Goal: Task Accomplishment & Management: Complete application form

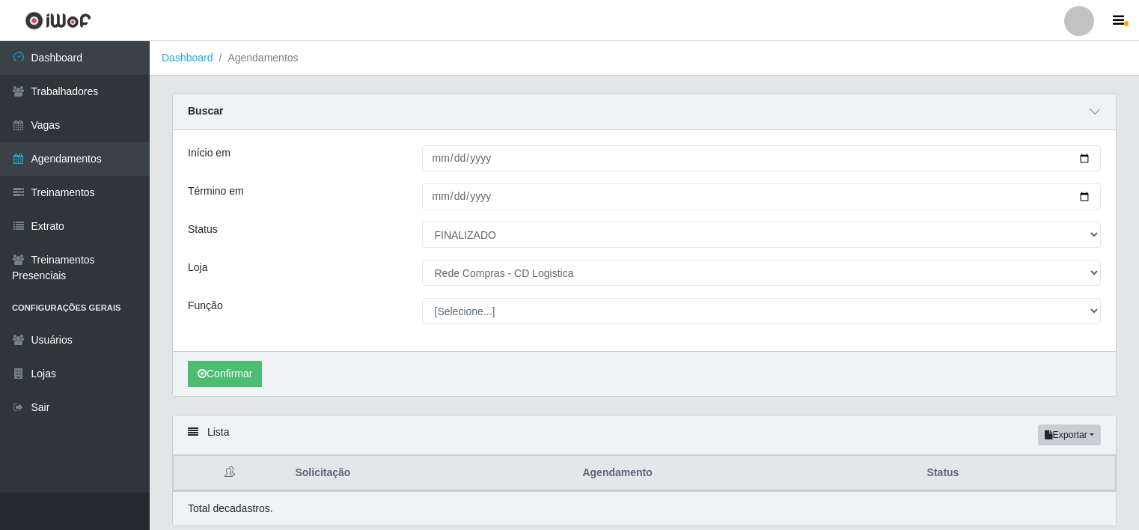
select select "FINALIZADO"
select select "429"
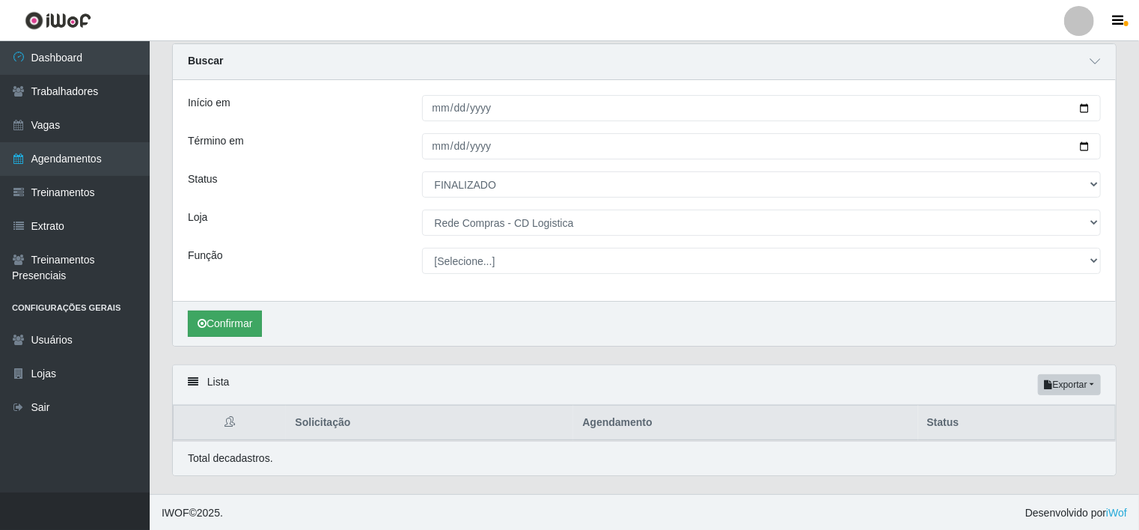
click at [232, 323] on button "Confirmar" at bounding box center [225, 324] width 74 height 26
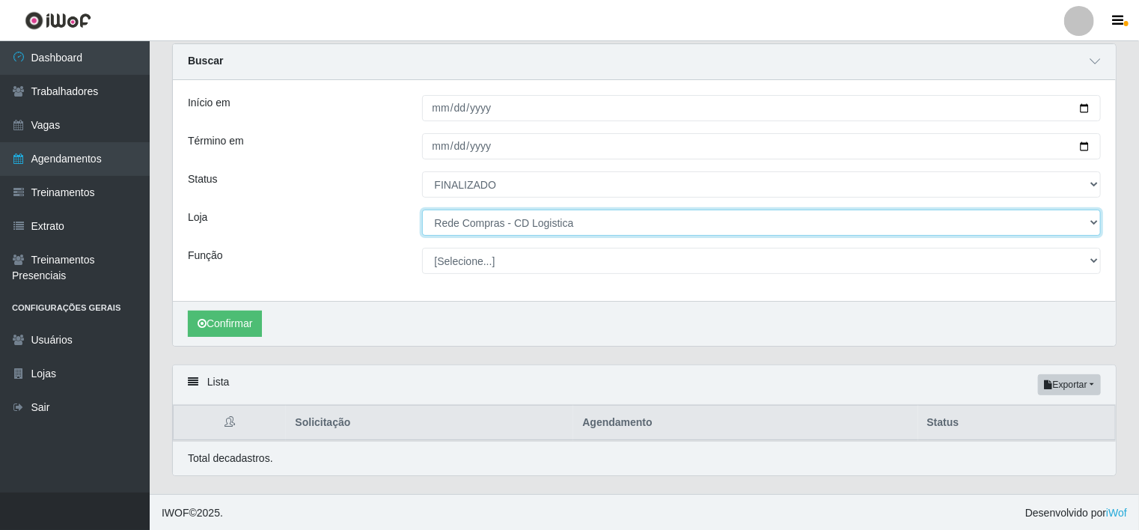
click at [633, 225] on select "[Selecione...] Rede Compras - CD Logistica Rede Compras Supermercados - LOJA 1 …" at bounding box center [762, 223] width 680 height 26
click at [422, 210] on select "[Selecione...] Rede Compras - CD Logistica Rede Compras Supermercados - LOJA 1 …" at bounding box center [762, 223] width 680 height 26
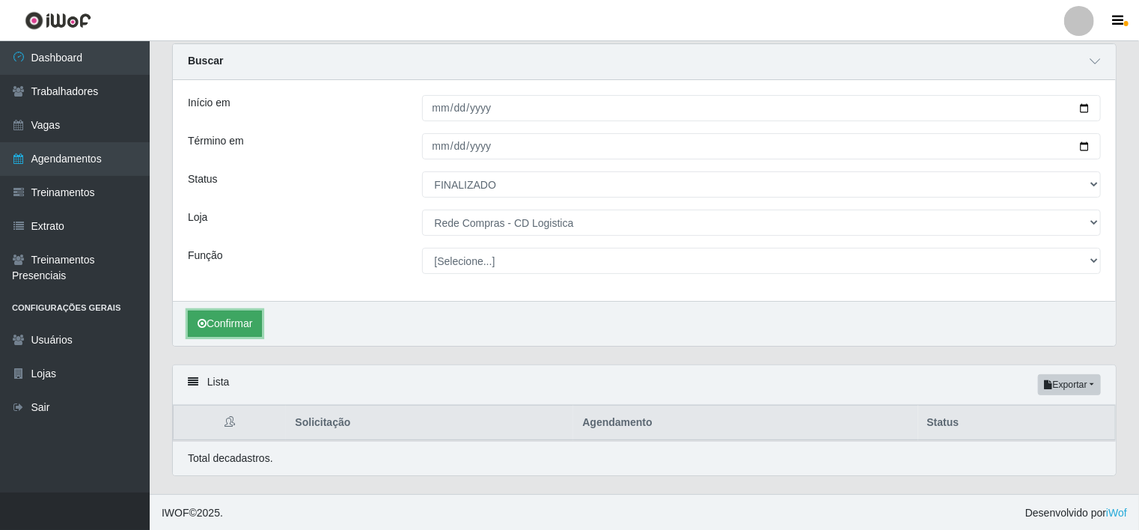
click at [223, 311] on button "Confirmar" at bounding box center [225, 324] width 74 height 26
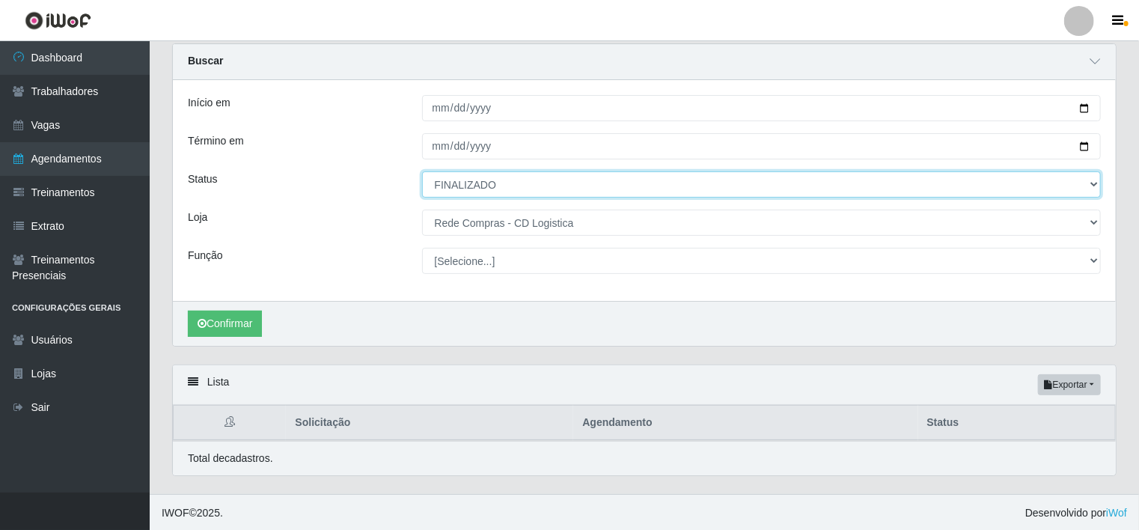
click at [534, 180] on select "[Selecione...] AGENDADO AGUARDANDO LIBERAR EM ANDAMENTO EM REVISÃO FINALIZADO C…" at bounding box center [762, 184] width 680 height 26
click at [422, 171] on select "[Selecione...] AGENDADO AGUARDANDO LIBERAR EM ANDAMENTO EM REVISÃO FINALIZADO C…" at bounding box center [762, 184] width 680 height 26
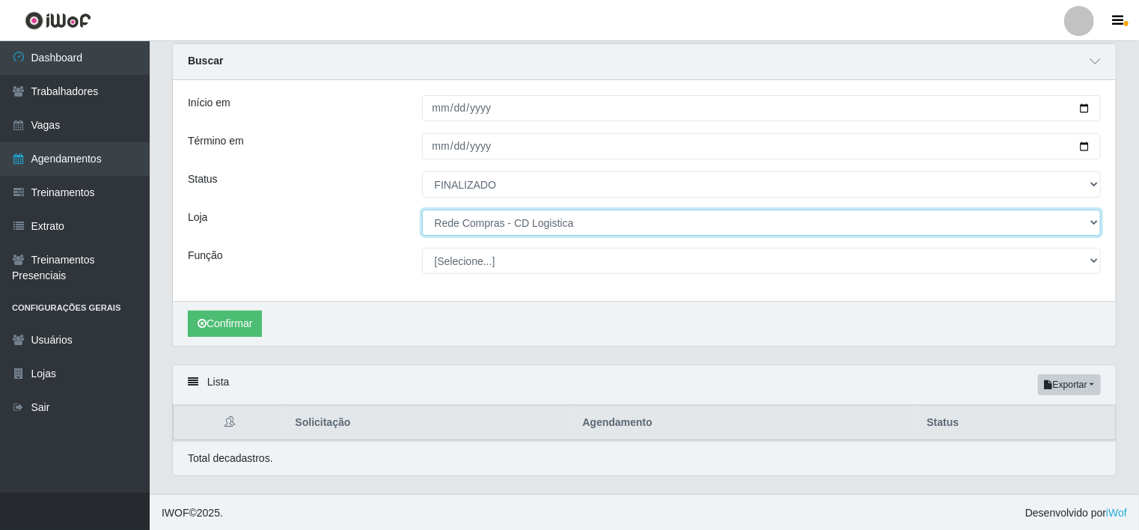
click at [555, 214] on select "[Selecione...] Rede Compras - CD Logistica Rede Compras Supermercados - LOJA 1 …" at bounding box center [762, 223] width 680 height 26
click at [422, 210] on select "[Selecione...] Rede Compras - CD Logistica Rede Compras Supermercados - LOJA 1 …" at bounding box center [762, 223] width 680 height 26
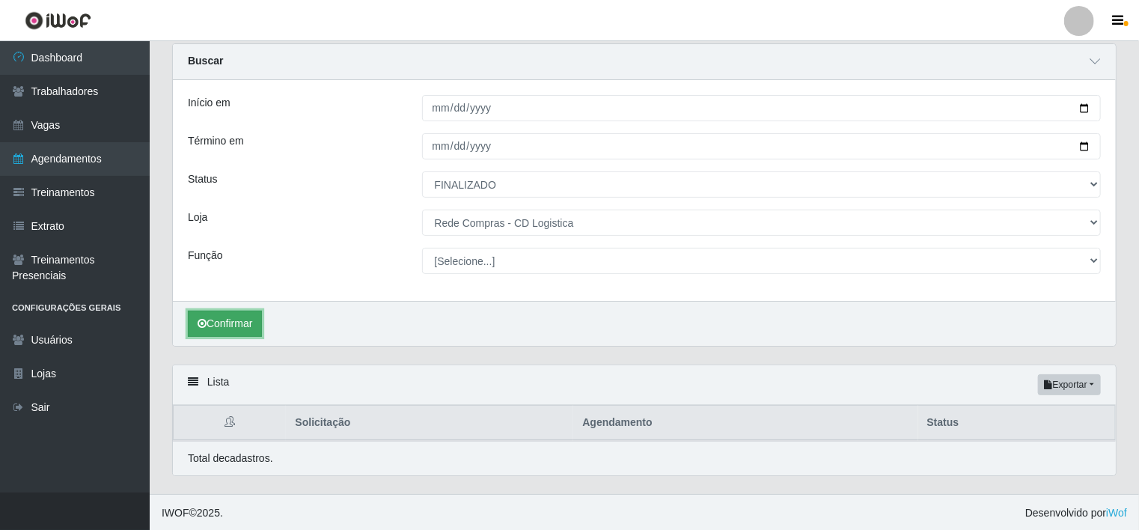
click at [237, 329] on button "Confirmar" at bounding box center [225, 324] width 74 height 26
click at [237, 326] on button "Confirmar" at bounding box center [225, 324] width 74 height 26
click at [226, 333] on button "Confirmar" at bounding box center [225, 324] width 74 height 26
click at [248, 330] on button "Confirmar" at bounding box center [225, 324] width 74 height 26
click at [222, 326] on button "Confirmar" at bounding box center [225, 324] width 74 height 26
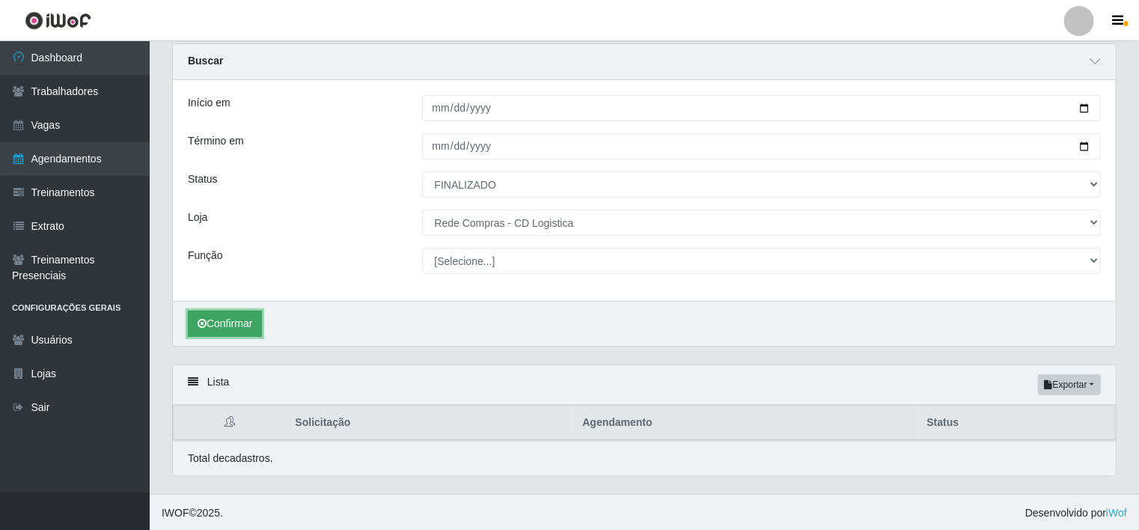
click at [260, 313] on button "Confirmar" at bounding box center [225, 324] width 74 height 26
